Goal: Information Seeking & Learning: Learn about a topic

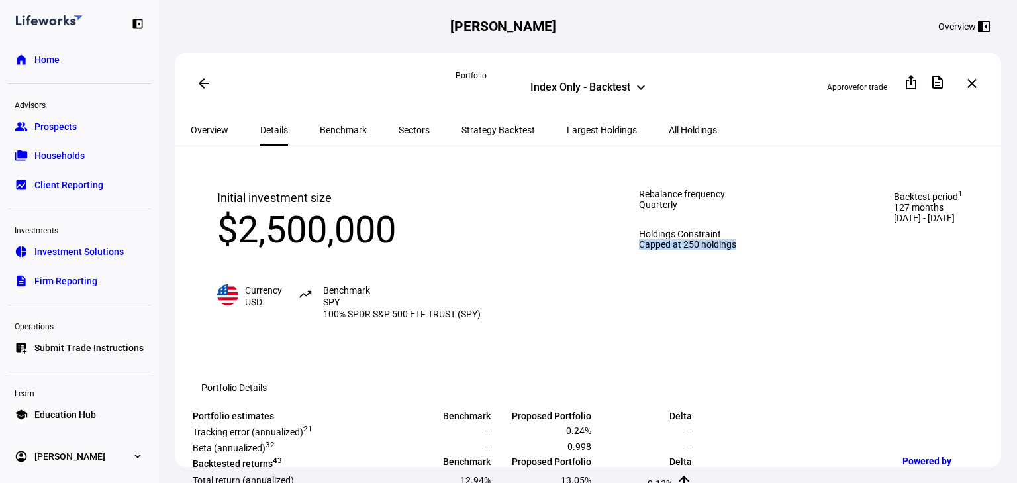
drag, startPoint x: 582, startPoint y: 276, endPoint x: 790, endPoint y: 266, distance: 207.5
click at [790, 266] on div "Initial investment size $2,500,000 Currency USD trending_up Benchmark SPY 100% …" at bounding box center [590, 254] width 799 height 184
drag, startPoint x: 886, startPoint y: 219, endPoint x: 966, endPoint y: 218, distance: 80.2
click at [966, 218] on div "Backtest period 1 127 months [DATE] - [DATE]" at bounding box center [929, 254] width 122 height 184
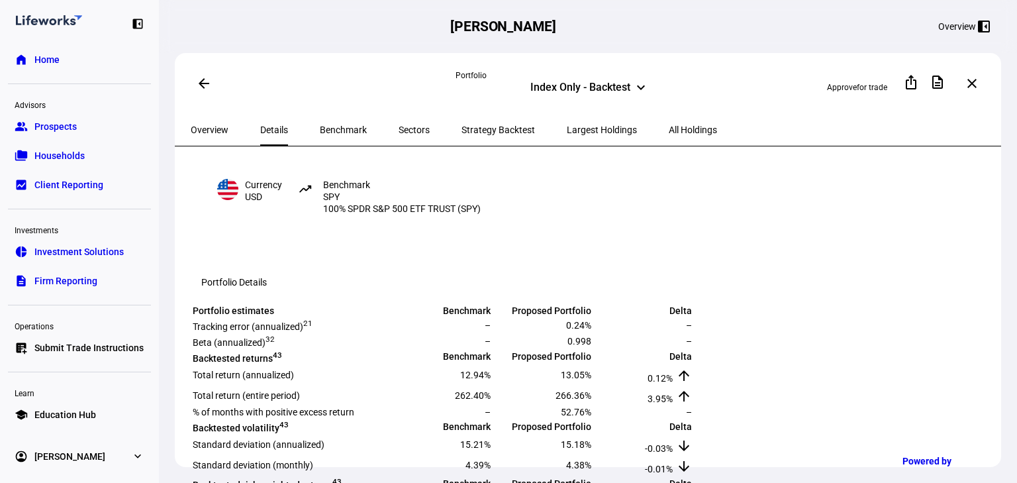
scroll to position [106, 0]
drag, startPoint x: 326, startPoint y: 186, endPoint x: 376, endPoint y: 207, distance: 54.6
click at [376, 207] on span "Benchmark SPY 100% SPDR S&P 500 ETF TRUST (SPY)" at bounding box center [402, 196] width 158 height 36
click at [384, 219] on div "Initial investment size $2,500,000 Currency USD trending_up Benchmark SPY 100% …" at bounding box center [349, 148] width 317 height 184
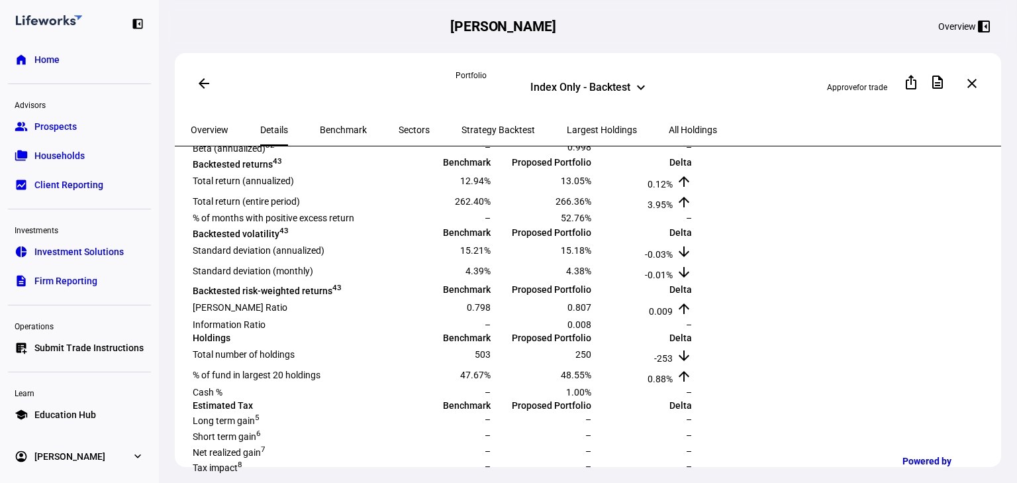
scroll to position [318, 0]
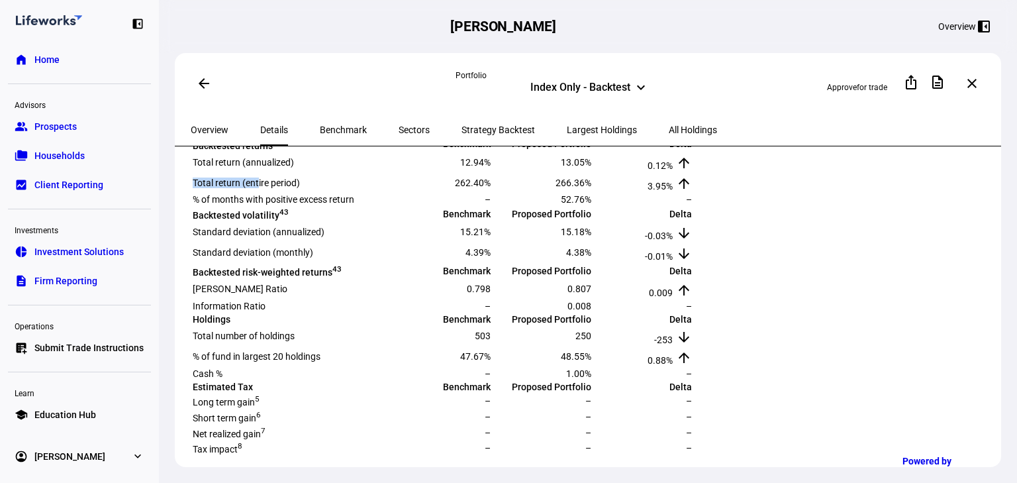
drag, startPoint x: 204, startPoint y: 273, endPoint x: 274, endPoint y: 275, distance: 70.2
click at [274, 192] on td "Total return (entire period)" at bounding box center [291, 182] width 199 height 19
drag, startPoint x: 199, startPoint y: 246, endPoint x: 307, endPoint y: 249, distance: 108.0
click at [307, 172] on td "Total return (annualized)" at bounding box center [291, 161] width 199 height 19
drag, startPoint x: 632, startPoint y: 242, endPoint x: 665, endPoint y: 241, distance: 33.1
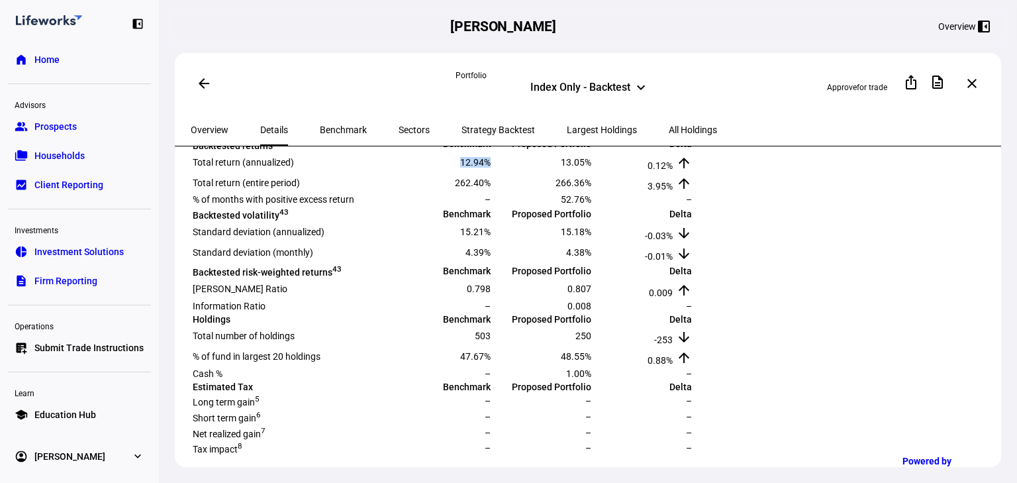
click at [665, 172] on tr "Total return (annualized) 12.94% 13.05% 0.12% arrow_upward" at bounding box center [442, 161] width 501 height 19
click at [592, 168] on span "13.05%" at bounding box center [576, 162] width 30 height 11
drag, startPoint x: 792, startPoint y: 242, endPoint x: 817, endPoint y: 242, distance: 25.2
click at [592, 168] on span "13.05%" at bounding box center [576, 162] width 30 height 11
drag, startPoint x: 931, startPoint y: 244, endPoint x: 953, endPoint y: 246, distance: 22.0
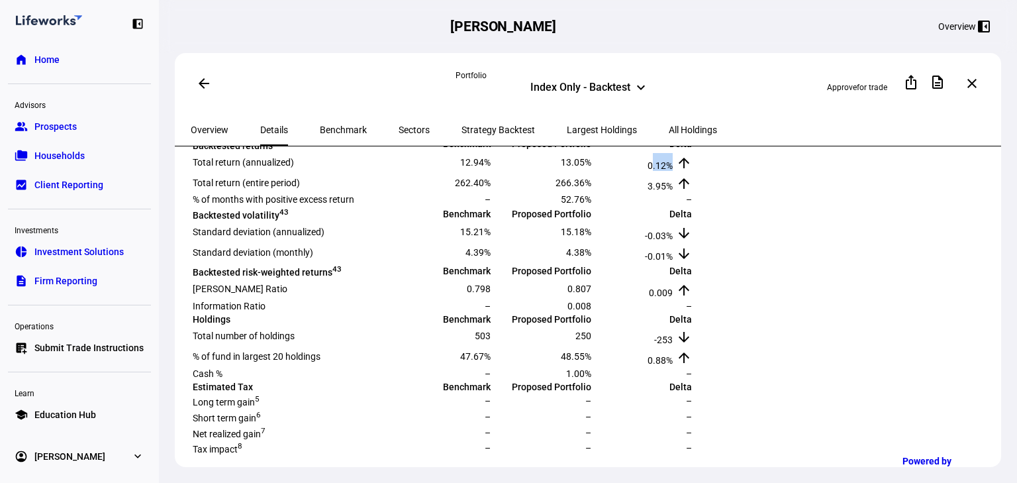
click at [693, 172] on td "0.12% arrow_upward" at bounding box center [643, 161] width 99 height 19
drag, startPoint x: 209, startPoint y: 273, endPoint x: 326, endPoint y: 265, distance: 116.9
click at [326, 192] on td "Total return (entire period)" at bounding box center [291, 182] width 199 height 19
drag, startPoint x: 929, startPoint y: 273, endPoint x: 954, endPoint y: 275, distance: 24.6
click at [693, 192] on td "3.95% arrow_upward" at bounding box center [643, 182] width 99 height 19
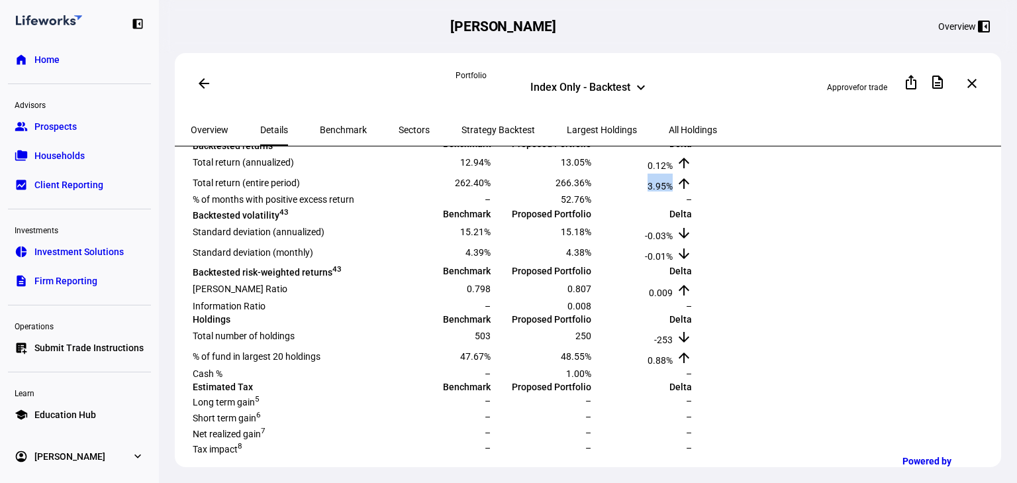
click at [673, 191] on span "3.95%" at bounding box center [660, 186] width 25 height 11
drag, startPoint x: 925, startPoint y: 273, endPoint x: 953, endPoint y: 275, distance: 28.6
click at [693, 192] on td "3.95% arrow_upward" at bounding box center [643, 182] width 99 height 19
drag, startPoint x: 930, startPoint y: 241, endPoint x: 952, endPoint y: 240, distance: 21.9
click at [693, 172] on td "0.12% arrow_upward" at bounding box center [643, 161] width 99 height 19
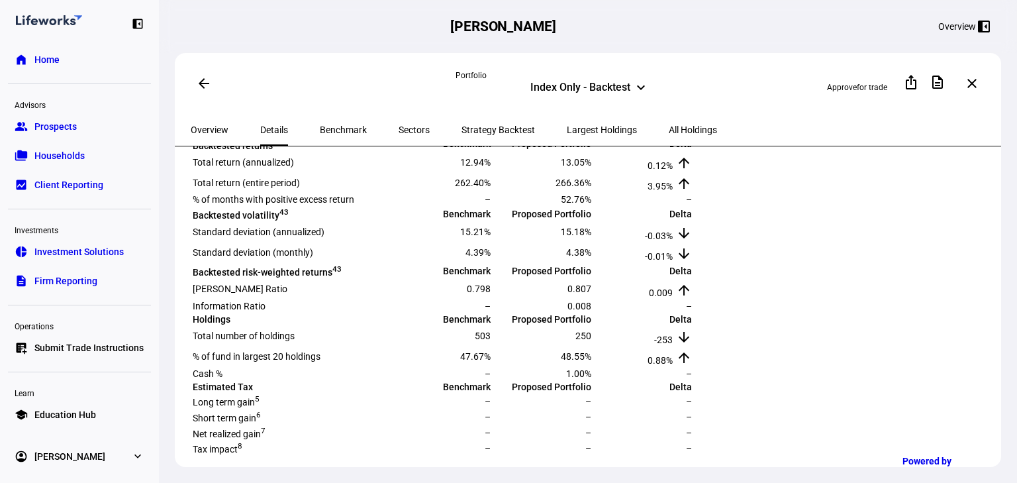
click at [673, 191] on span "3.95%" at bounding box center [660, 186] width 25 height 11
drag, startPoint x: 930, startPoint y: 273, endPoint x: 963, endPoint y: 270, distance: 32.6
click at [693, 192] on td "3.95% arrow_upward" at bounding box center [643, 182] width 99 height 19
drag, startPoint x: 787, startPoint y: 274, endPoint x: 826, endPoint y: 276, distance: 39.1
click at [693, 192] on tr "Total return (entire period) 262.40% 266.36% 3.95% arrow_upward" at bounding box center [442, 182] width 501 height 19
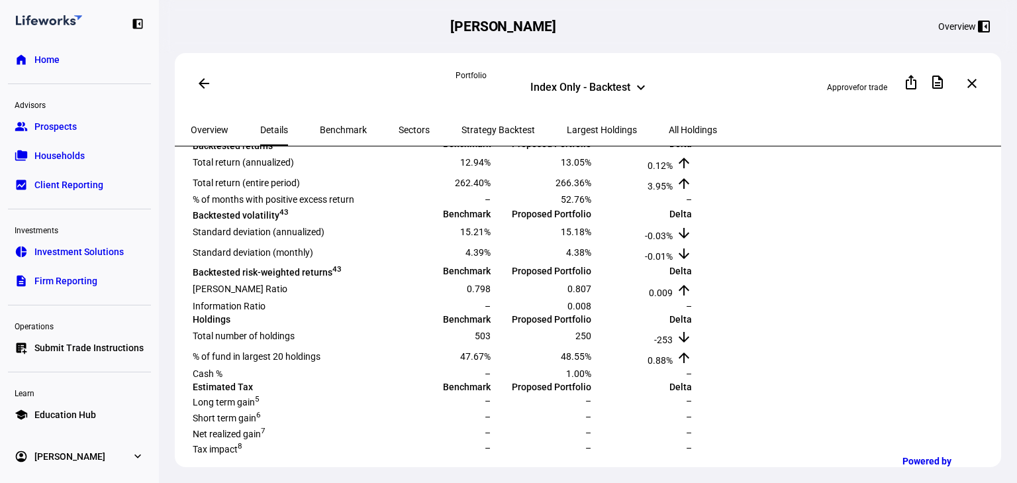
click at [693, 152] on td "Delta" at bounding box center [643, 144] width 99 height 15
click at [592, 172] on td "13.05%" at bounding box center [542, 161] width 99 height 19
